Goal: Task Accomplishment & Management: Manage account settings

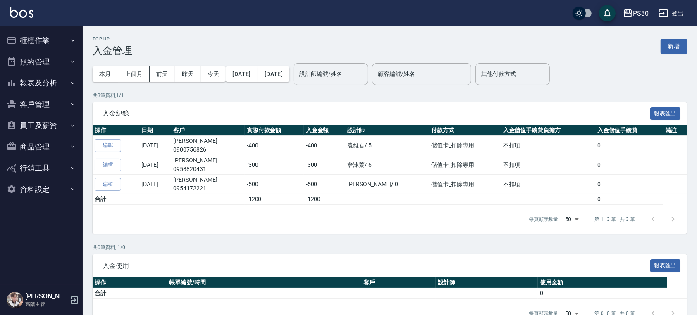
click at [683, 51] on button "新增" at bounding box center [673, 46] width 26 height 15
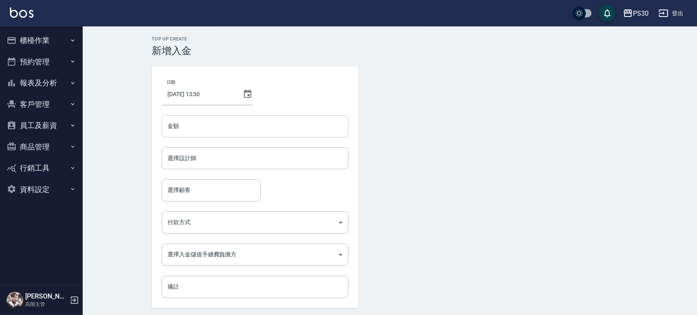
click at [193, 122] on input "金額" at bounding box center [255, 126] width 187 height 22
type input "-450"
click at [175, 165] on input "選擇設計師" at bounding box center [254, 158] width 179 height 14
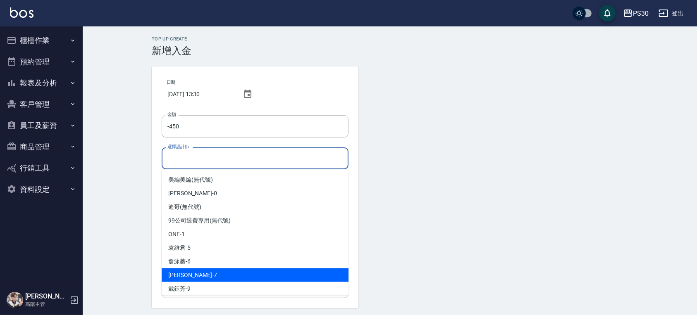
click at [190, 273] on span "Julia阿啾 -7" at bounding box center [192, 275] width 49 height 9
type input "Julia阿啾-7"
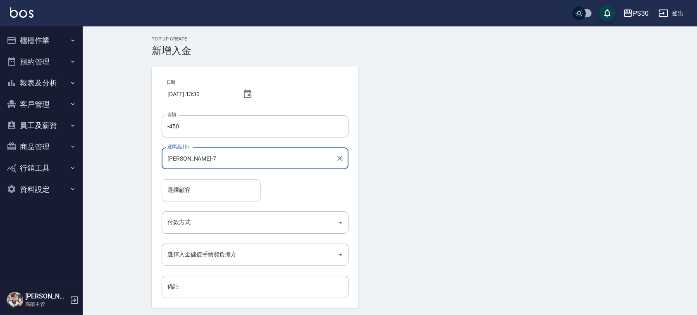
click at [205, 185] on input "選擇顧客" at bounding box center [211, 190] width 92 height 14
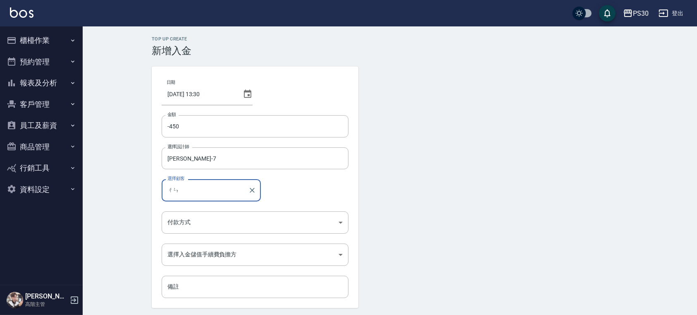
type input "辰"
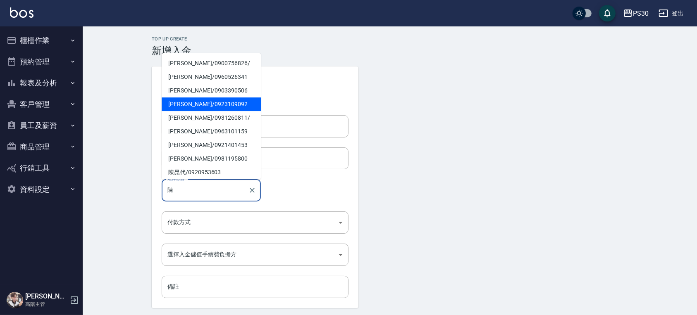
click at [196, 102] on span "[PERSON_NAME]/ 0923109092" at bounding box center [211, 105] width 99 height 14
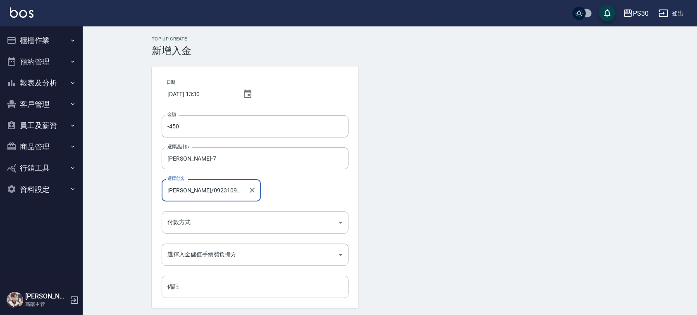
type input "[PERSON_NAME]/0923109092"
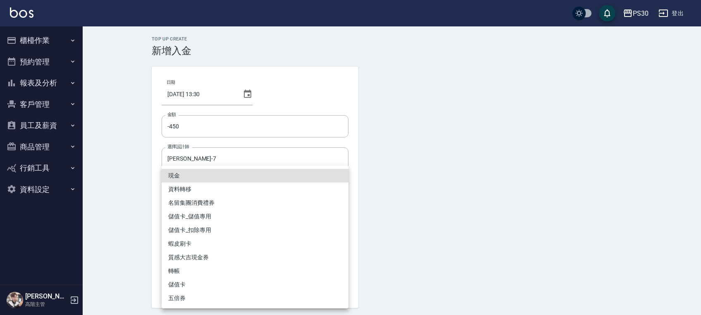
click at [250, 221] on body "PS30 登出 櫃檯作業 打帳單 帳單列表 掛單列表 座位開單 營業儀表板 現金收支登錄 高階收支登錄 材料自購登錄 每日結帳 排班表 現場電腦打卡 掃碼打卡…" at bounding box center [350, 171] width 701 height 343
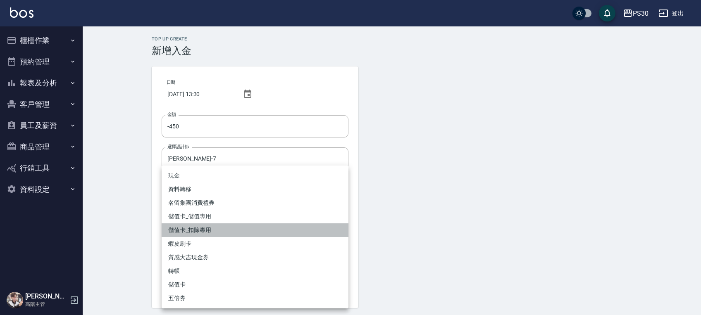
click at [216, 226] on li "儲值卡_扣除專用" at bounding box center [255, 231] width 187 height 14
type input "儲值卡_扣除專用"
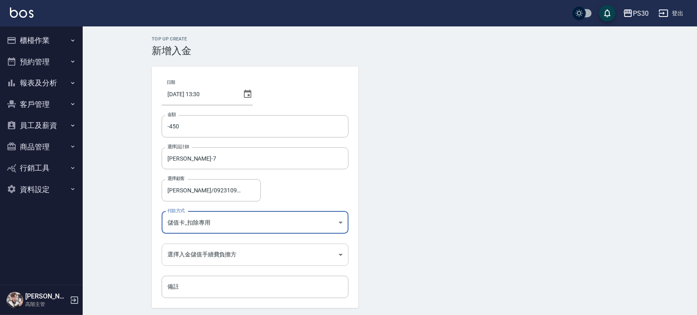
click at [210, 257] on body "PS30 登出 櫃檯作業 打帳單 帳單列表 掛單列表 座位開單 營業儀表板 現金收支登錄 高階收支登錄 材料自購登錄 每日結帳 排班表 現場電腦打卡 掃碼打卡…" at bounding box center [348, 171] width 697 height 343
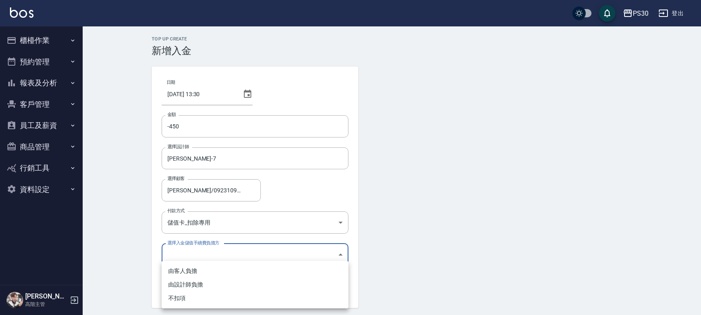
click at [187, 299] on li "不扣項" at bounding box center [255, 299] width 187 height 14
type input "WITHOUTHANDLINGFEE"
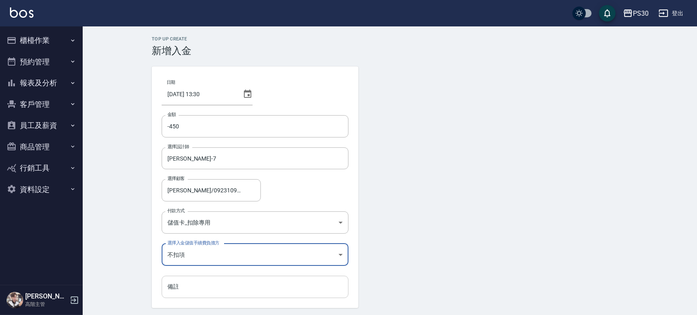
scroll to position [28, 0]
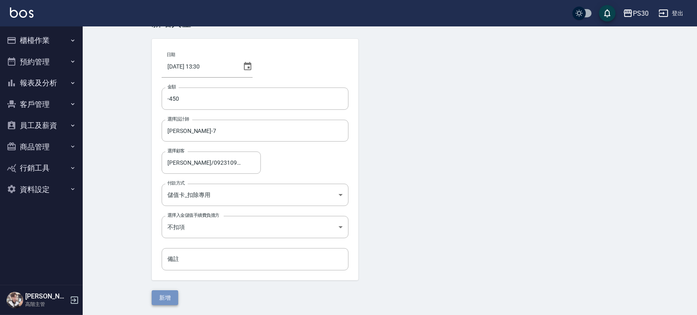
click at [172, 297] on button "新增" at bounding box center [165, 297] width 26 height 15
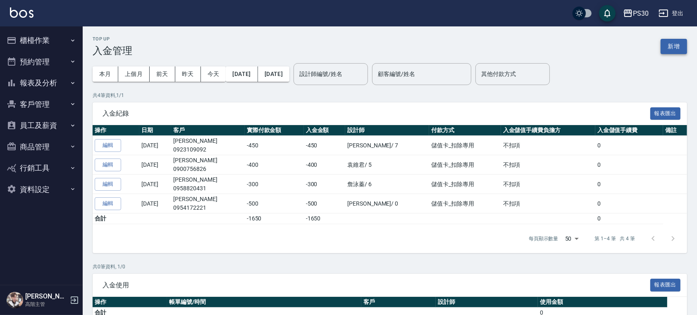
drag, startPoint x: 692, startPoint y: 49, endPoint x: 683, endPoint y: 48, distance: 8.8
click at [692, 49] on div "Top Up 入金管理 新增 本月 上個月 前天 昨天 今天 2025/09/01 2025/09/04 設計師編號/姓名 設計師編號/姓名 顧客編號/姓名 …" at bounding box center [390, 191] width 614 height 311
click at [680, 45] on button "新增" at bounding box center [673, 46] width 26 height 15
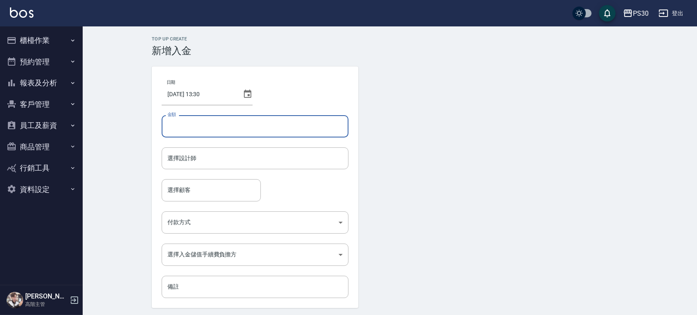
click at [305, 130] on input "金額" at bounding box center [255, 126] width 187 height 22
click at [291, 149] on div "選擇設計師" at bounding box center [255, 159] width 187 height 22
type input "3000"
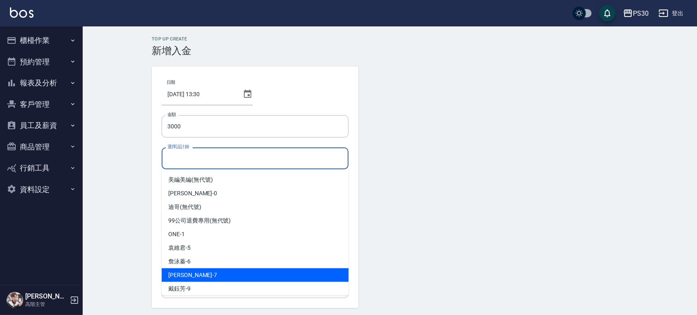
click at [193, 271] on span "Julia阿啾 -7" at bounding box center [192, 275] width 49 height 9
type input "Julia阿啾-7"
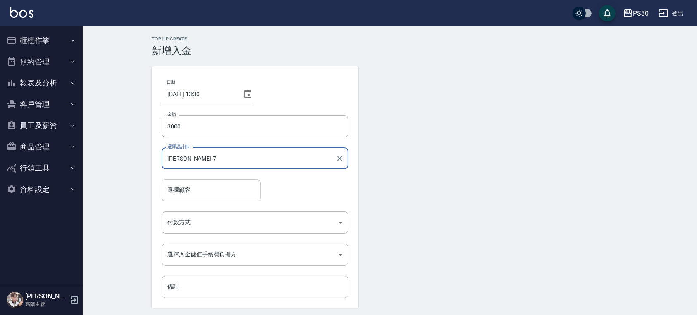
click at [197, 189] on input "選擇顧客" at bounding box center [211, 190] width 92 height 14
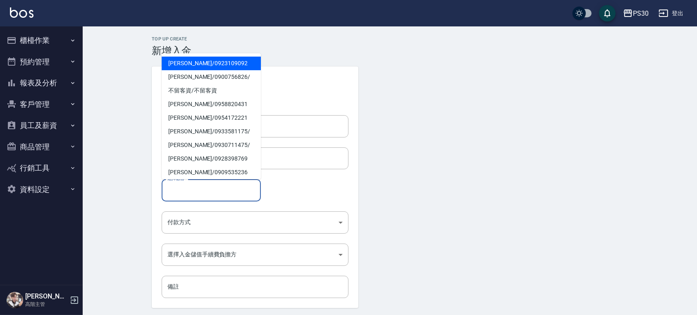
click at [230, 59] on span "[PERSON_NAME]/ 0923109092" at bounding box center [211, 64] width 99 height 14
type input "[PERSON_NAME]/0923109092"
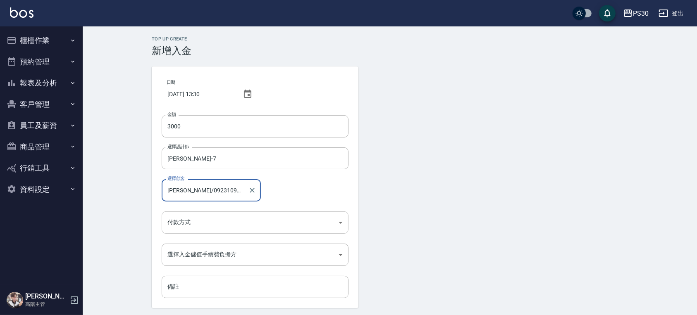
click at [201, 218] on body "PS30 登出 櫃檯作業 打帳單 帳單列表 掛單列表 座位開單 營業儀表板 現金收支登錄 高階收支登錄 材料自購登錄 每日結帳 排班表 現場電腦打卡 掃碼打卡…" at bounding box center [348, 171] width 697 height 343
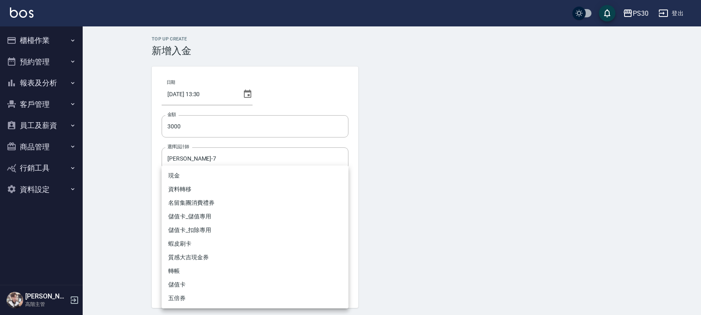
drag, startPoint x: 200, startPoint y: 216, endPoint x: 202, endPoint y: 224, distance: 9.0
click at [200, 215] on li "儲值卡_儲值專用" at bounding box center [255, 217] width 187 height 14
type input "儲值卡_儲值專用"
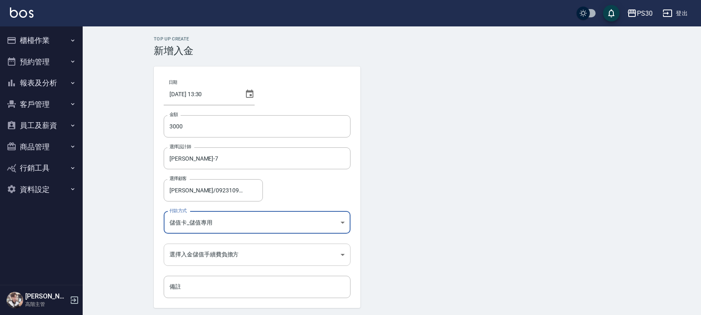
click at [192, 252] on body "PS30 登出 櫃檯作業 打帳單 帳單列表 掛單列表 座位開單 營業儀表板 現金收支登錄 高階收支登錄 材料自購登錄 每日結帳 排班表 現場電腦打卡 掃碼打卡…" at bounding box center [350, 171] width 701 height 343
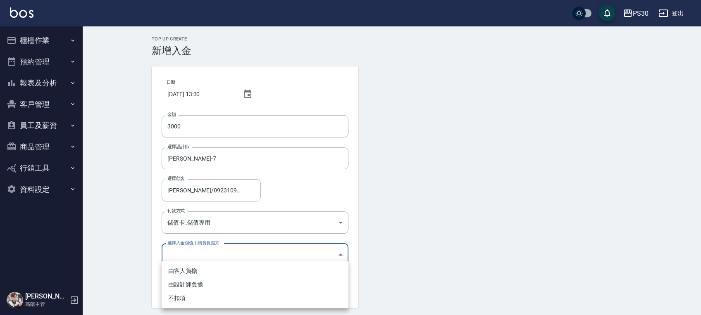
click at [185, 306] on ul "由客人負擔 由設計師負擔 不扣項" at bounding box center [255, 285] width 187 height 48
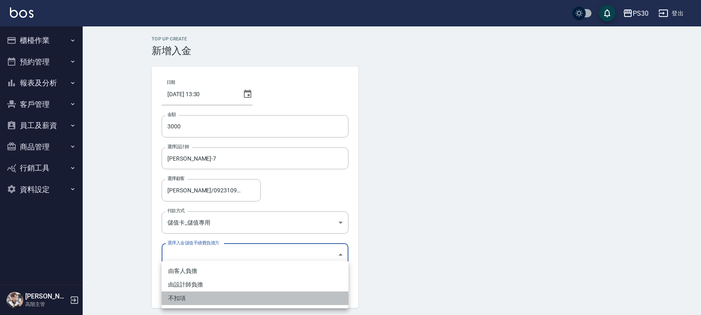
click at [179, 302] on li "不扣項" at bounding box center [255, 299] width 187 height 14
type input "WITHOUTHANDLINGFEE"
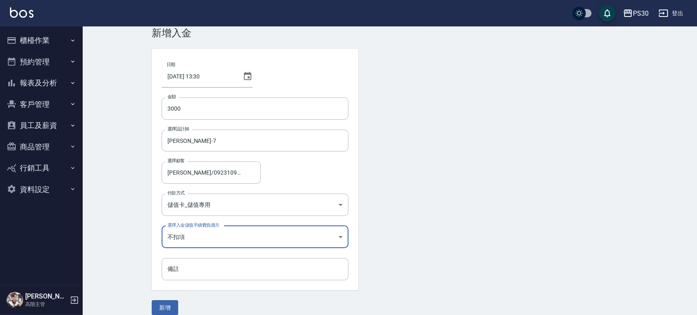
scroll to position [28, 0]
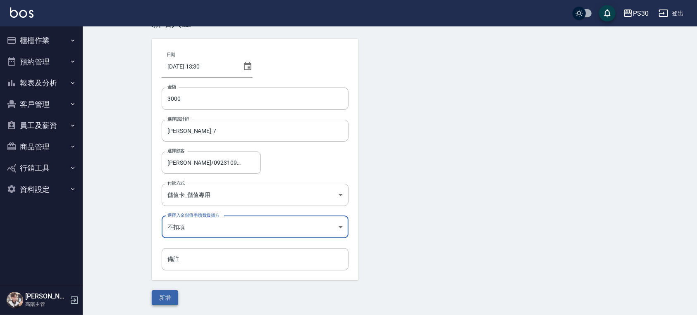
click at [169, 301] on button "新增" at bounding box center [165, 297] width 26 height 15
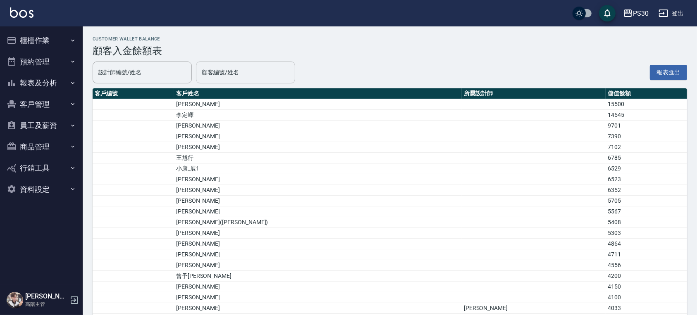
click at [256, 71] on input "顧客編號/姓名" at bounding box center [246, 72] width 92 height 14
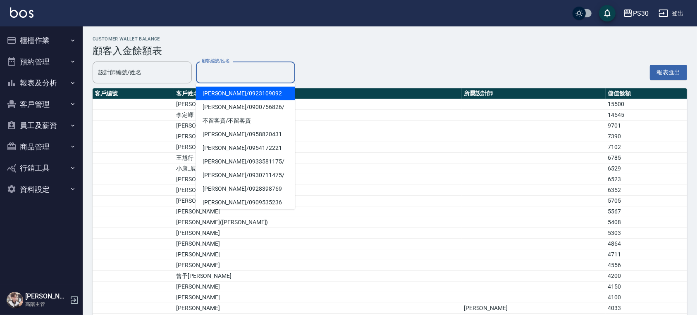
click at [232, 93] on span "[PERSON_NAME]/ 0923109092" at bounding box center [245, 94] width 99 height 14
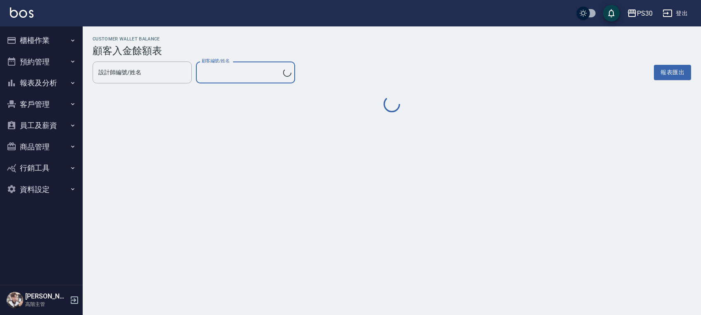
type input "[PERSON_NAME]/0923109092"
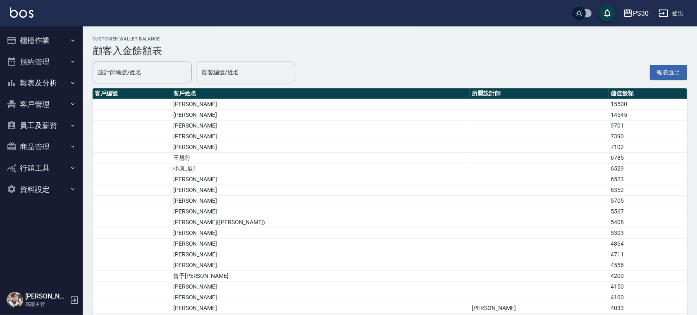
click at [258, 72] on input "顧客編號/姓名" at bounding box center [246, 72] width 92 height 14
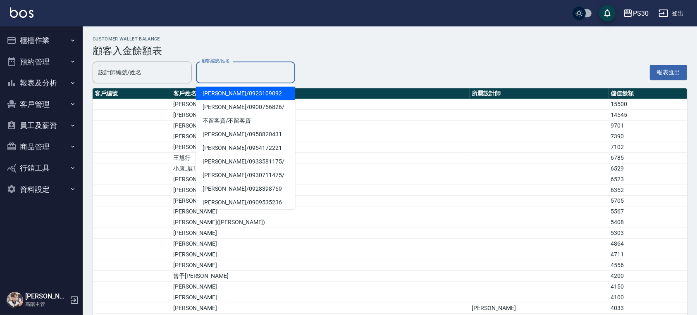
click at [242, 93] on span "[PERSON_NAME]/ 0923109092" at bounding box center [245, 94] width 99 height 14
type input "[PERSON_NAME]/0923109092"
